Goal: Task Accomplishment & Management: Manage account settings

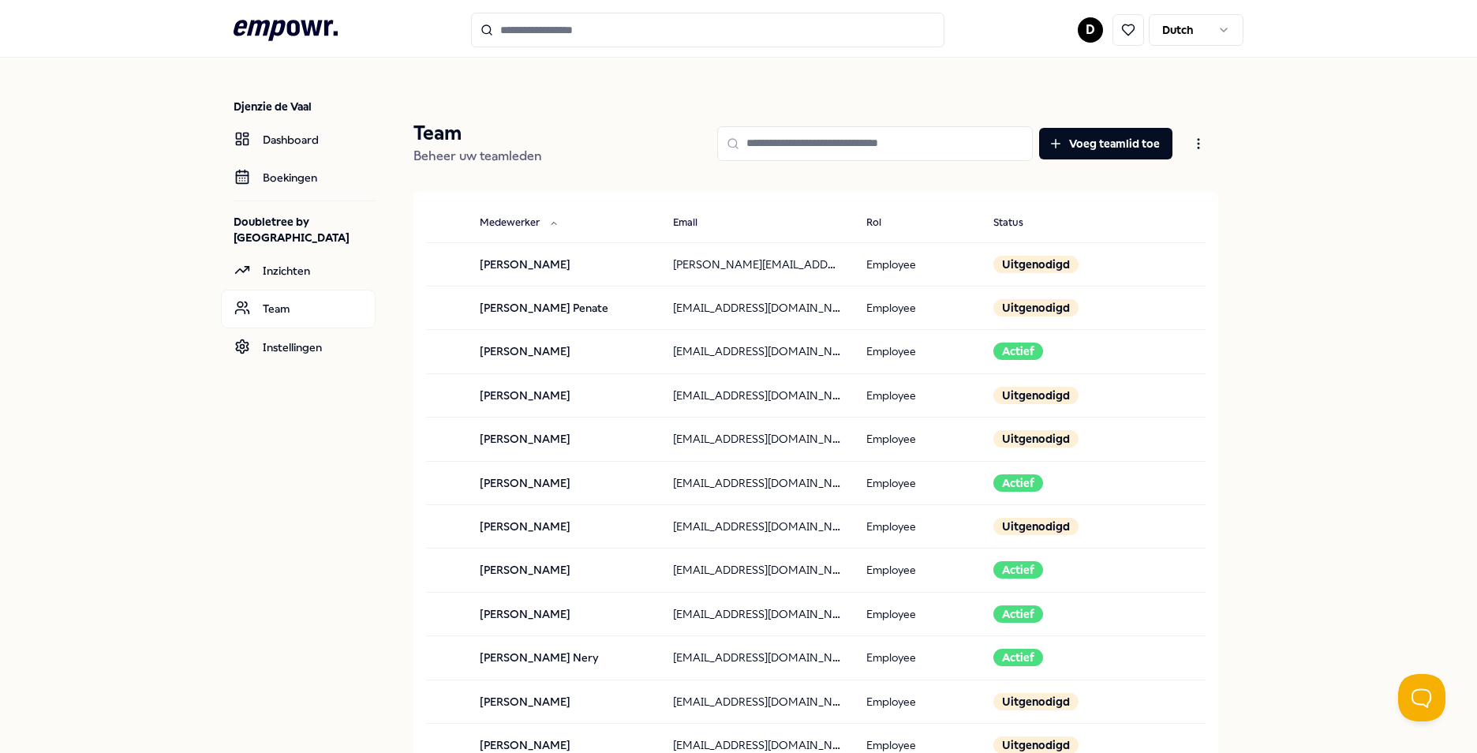
click at [1083, 33] on html ".empowr-logo_svg__cls-1{fill:#03032f} D Dutch [PERSON_NAME] Dashboard Boekingen…" at bounding box center [738, 376] width 1477 height 753
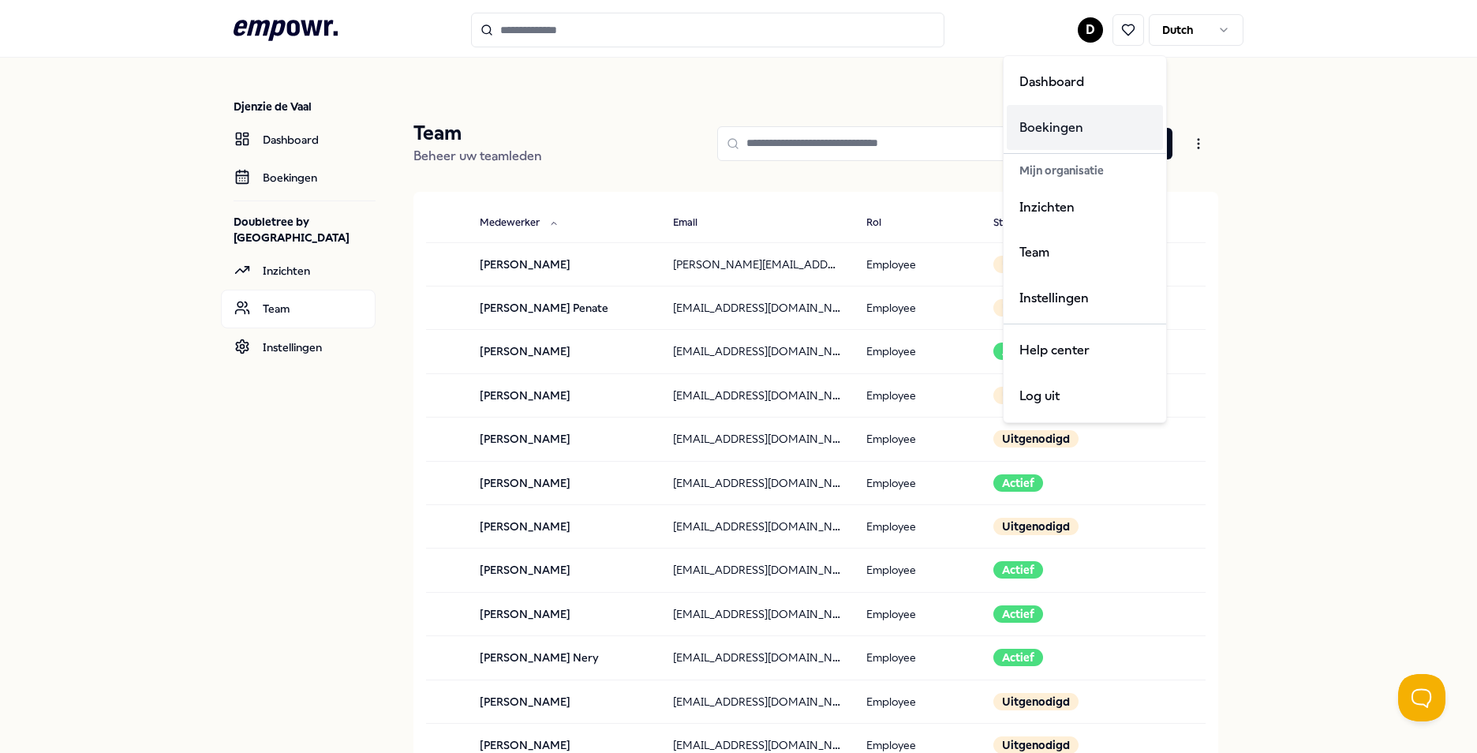
click at [1041, 130] on div "Boekingen" at bounding box center [1085, 128] width 156 height 46
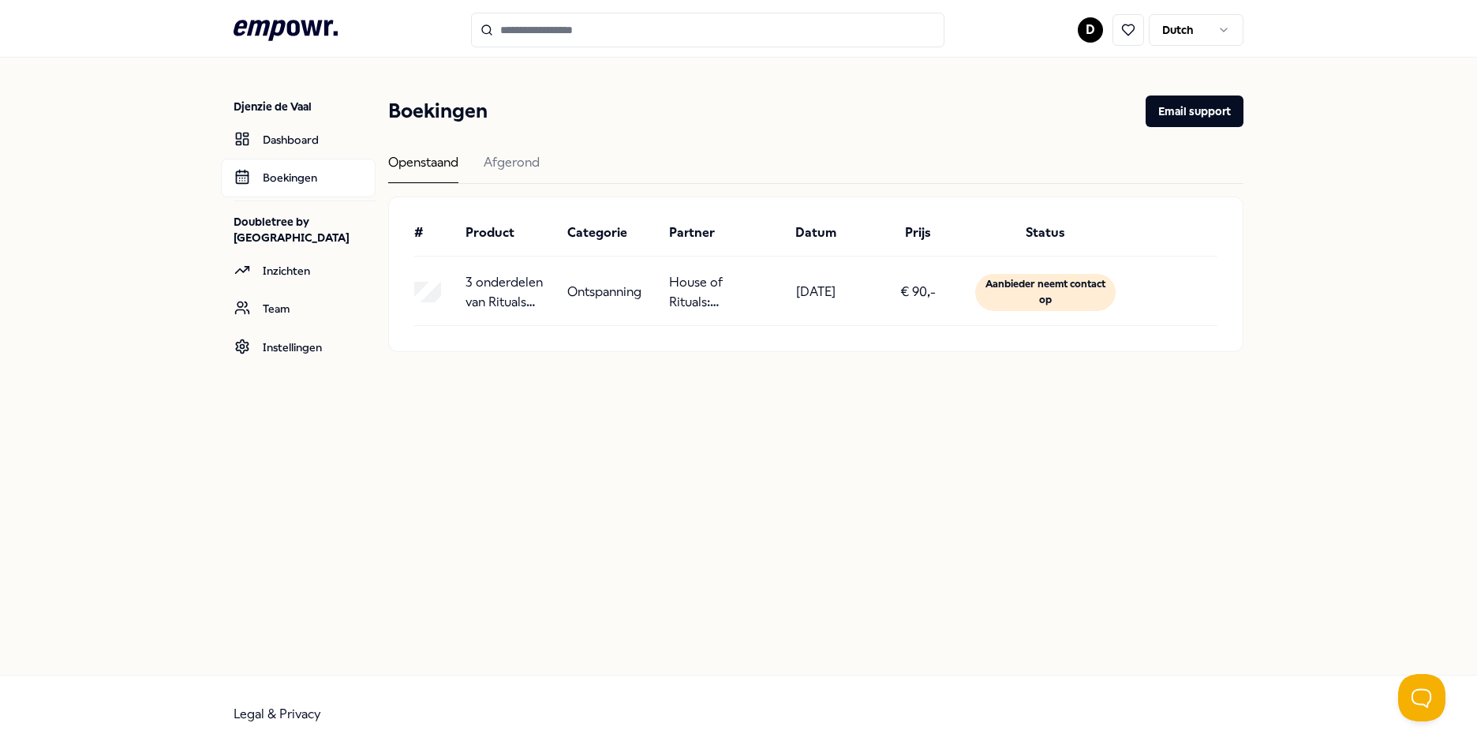
click at [815, 320] on div "3 onderdelen van Rituals Mindspa Ontspanning House of Rituals: Mindspa [DATE] €…" at bounding box center [815, 297] width 803 height 57
click at [792, 331] on div "# Product Categorie Partner Datum Prijs Status 3 onderdelen van Rituals Mindspa…" at bounding box center [816, 274] width 854 height 154
click at [1207, 262] on div "# Product Categorie Partner Datum Prijs Status 3 onderdelen van Rituals Mindspa…" at bounding box center [816, 274] width 854 height 154
click at [1179, 420] on div "[PERSON_NAME] Dashboard Boekingen Doubletree by [GEOGRAPHIC_DATA] Inzichten Tea…" at bounding box center [738, 366] width 1477 height 617
click at [791, 398] on main "Boekingen Email support Openstaand Afgerond # Product Categorie Partner Datum P…" at bounding box center [815, 231] width 855 height 346
